Goal: Download file/media

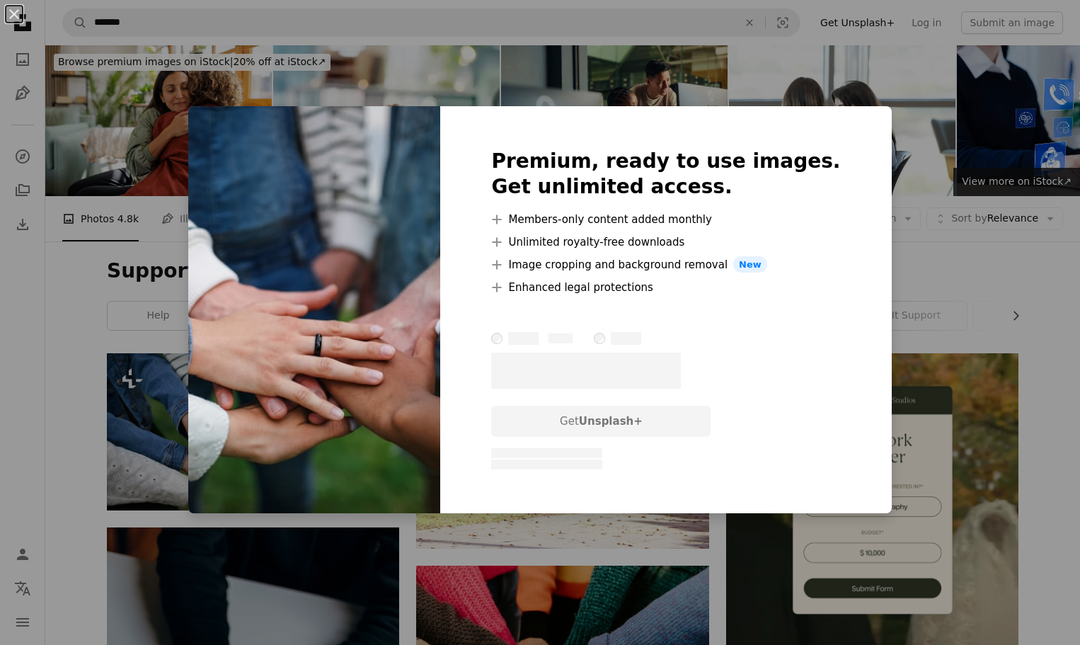
scroll to position [1273, 0]
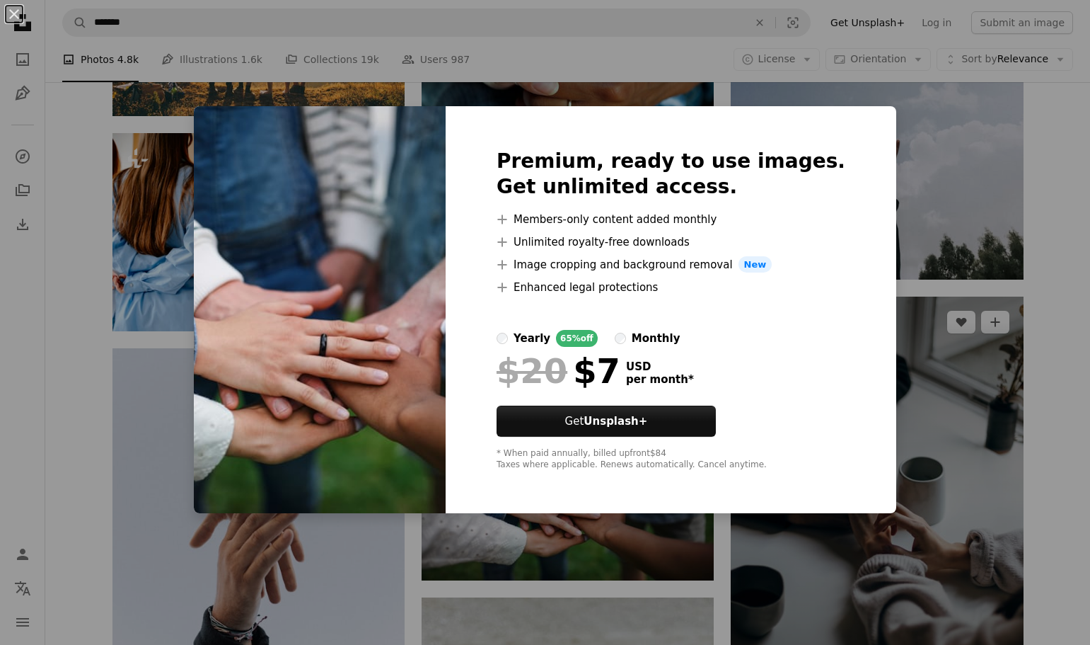
click at [911, 439] on div "An X shape Premium, ready to use images. Get unlimited access. A plus sign Memb…" at bounding box center [545, 322] width 1090 height 645
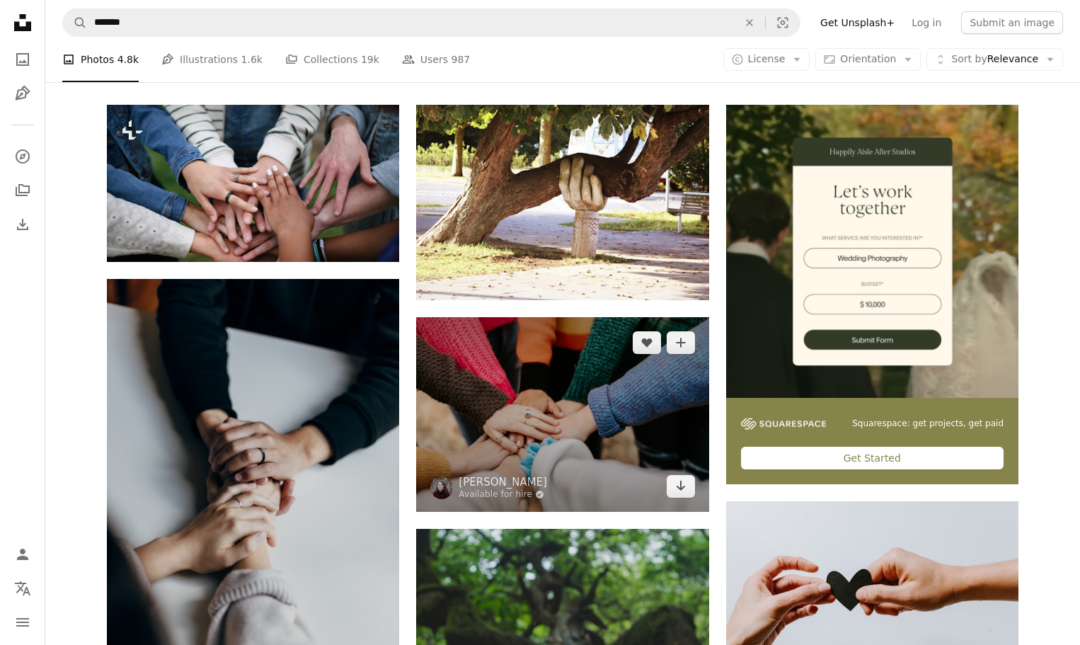
scroll to position [212, 0]
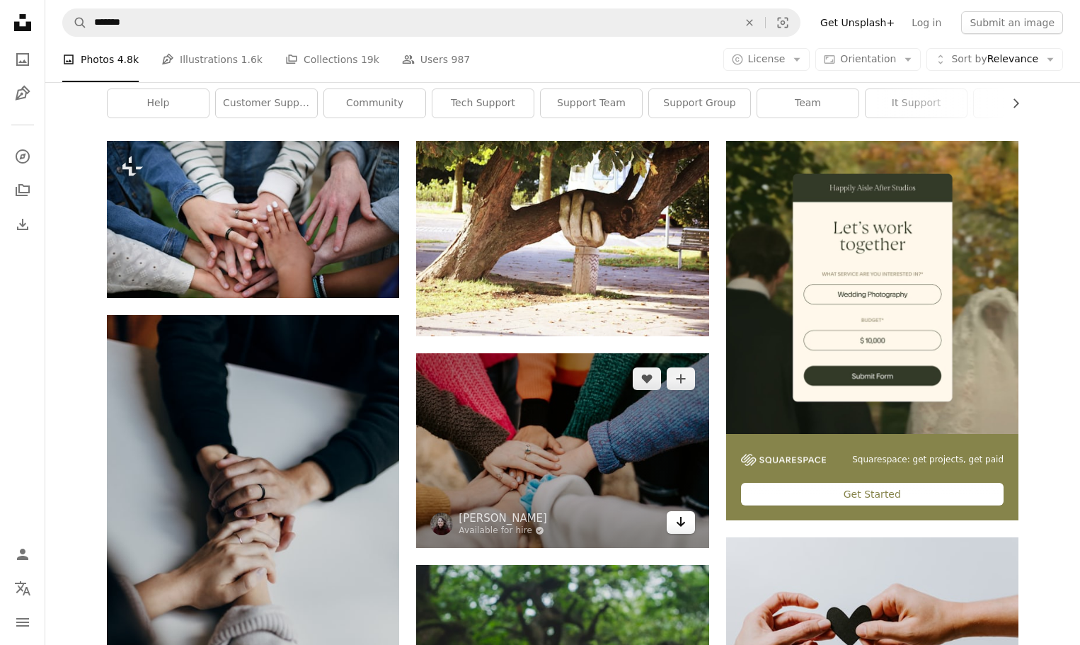
click at [683, 517] on icon "Arrow pointing down" at bounding box center [680, 521] width 11 height 17
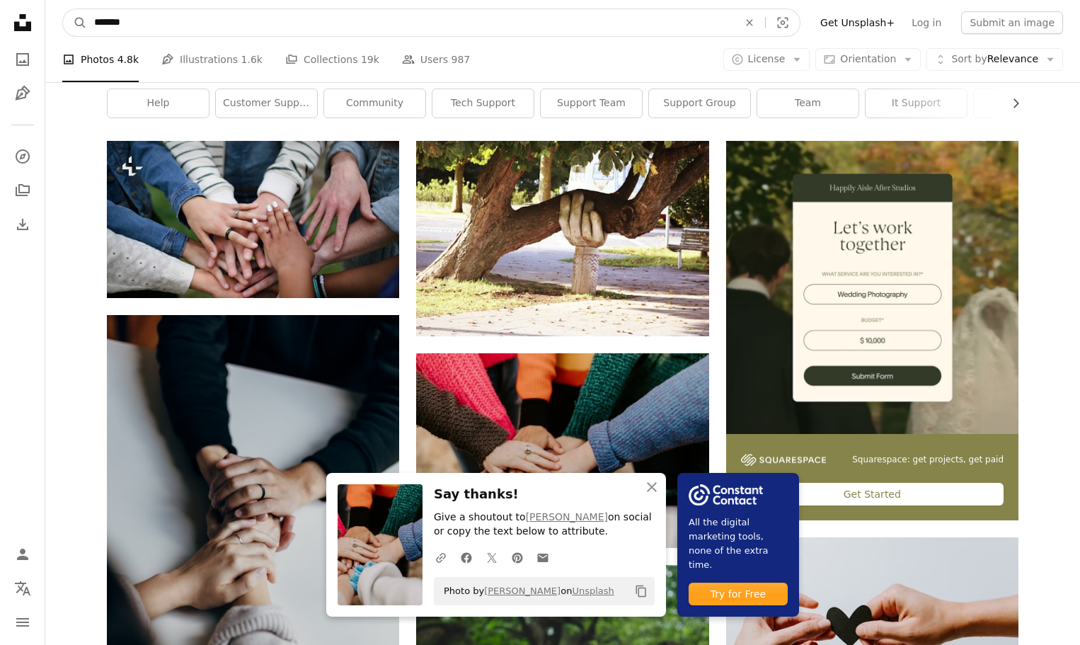
scroll to position [204, 0]
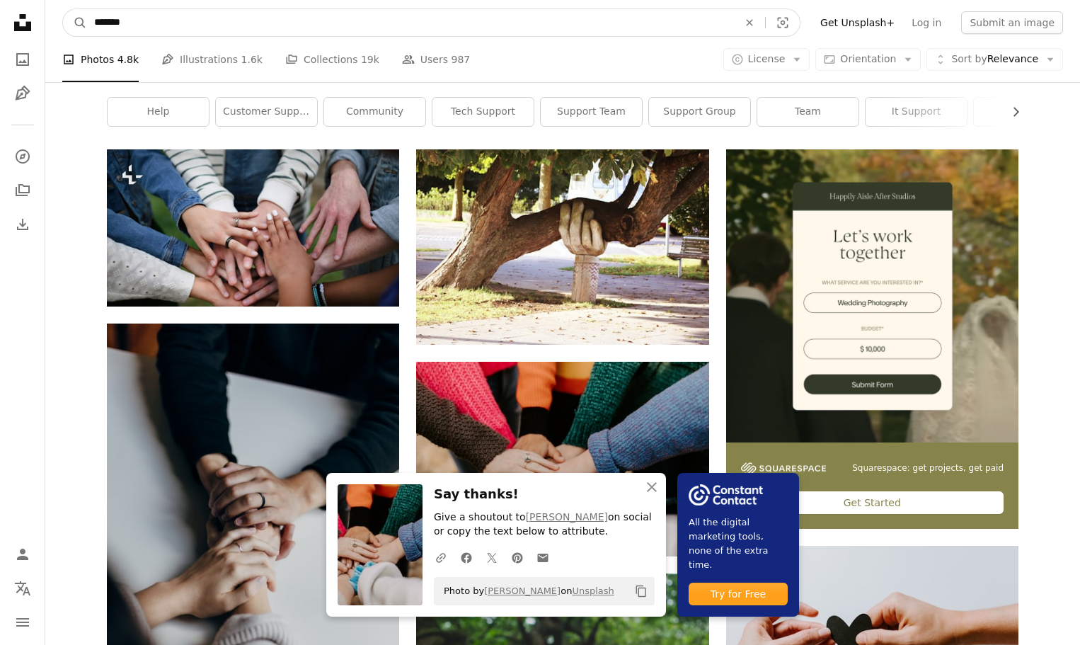
drag, startPoint x: 148, startPoint y: 26, endPoint x: 0, endPoint y: 12, distance: 148.5
type input "**********"
click button "A magnifying glass" at bounding box center [75, 22] width 24 height 27
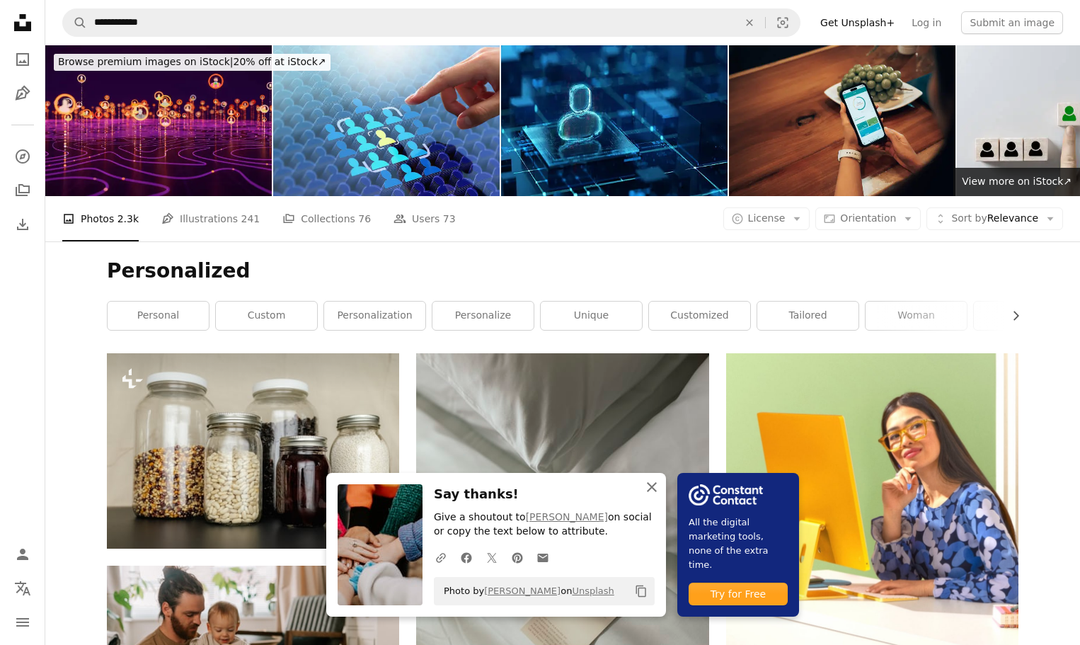
click at [654, 486] on icon "An X shape" at bounding box center [651, 486] width 17 height 17
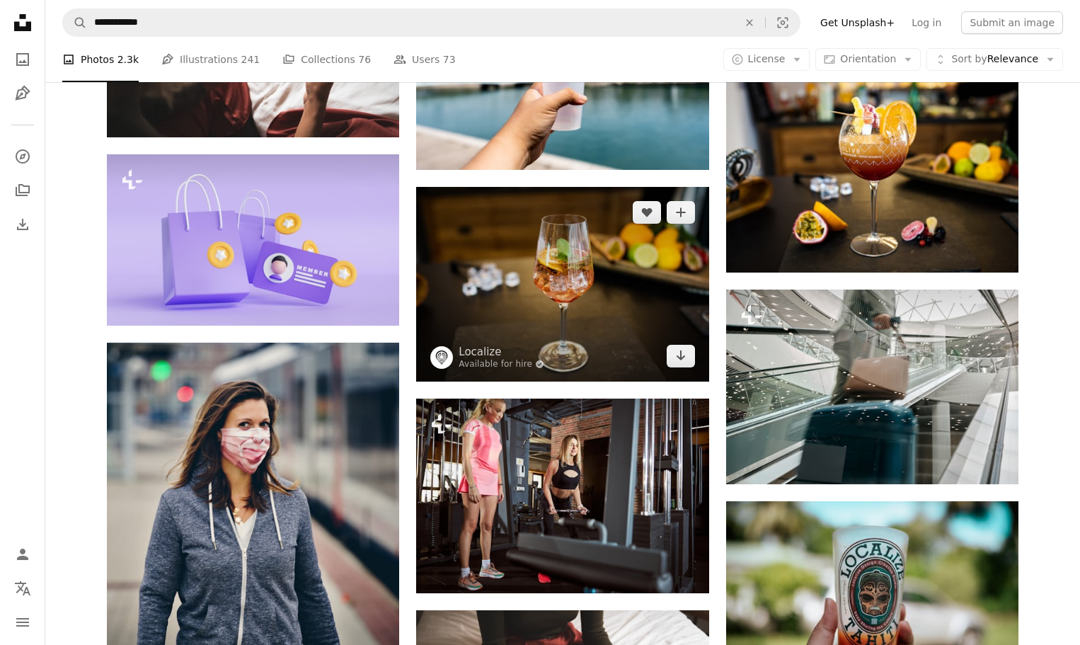
scroll to position [1273, 0]
